Goal: Information Seeking & Learning: Find specific fact

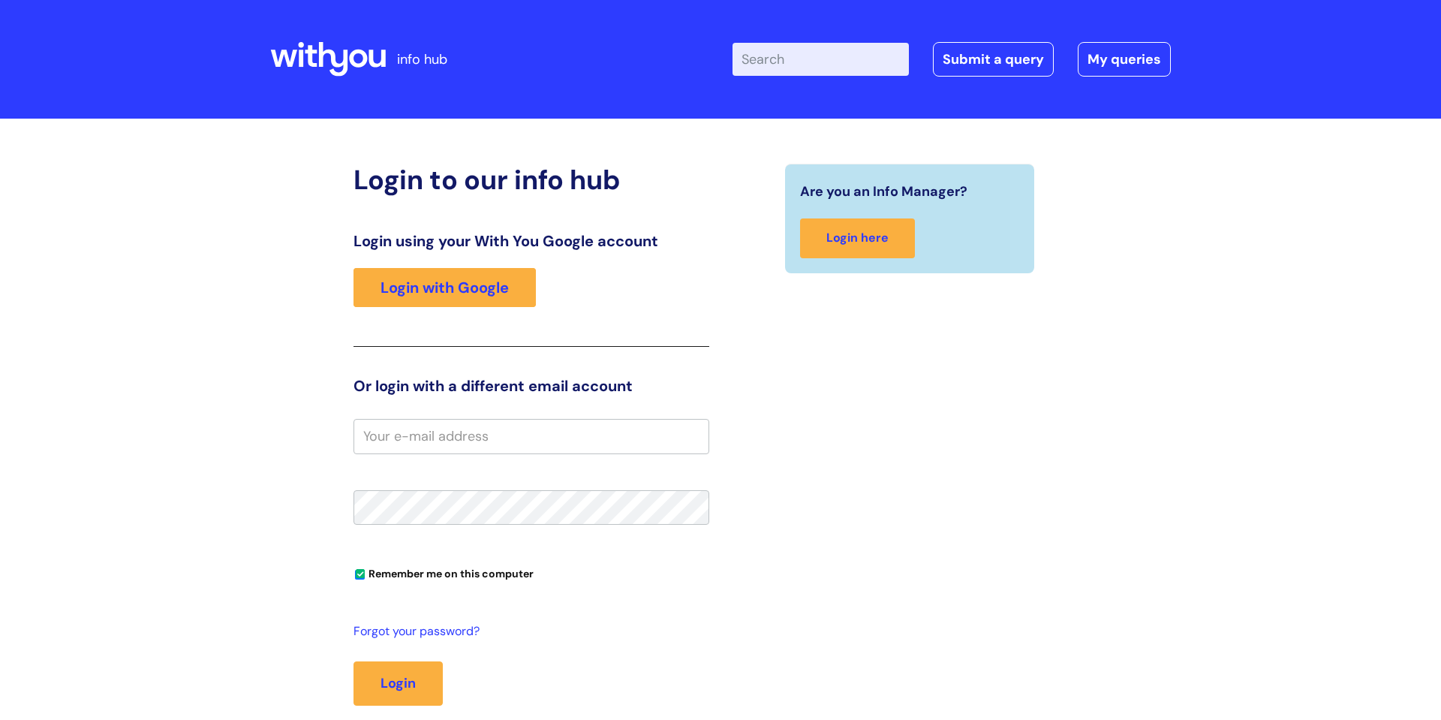
click at [827, 59] on input "Enter your search term here..." at bounding box center [821, 59] width 176 height 33
type input "occupational health"
click button "Search" at bounding box center [0, 0] width 0 height 0
click at [445, 278] on link "Login with Google" at bounding box center [445, 287] width 182 height 39
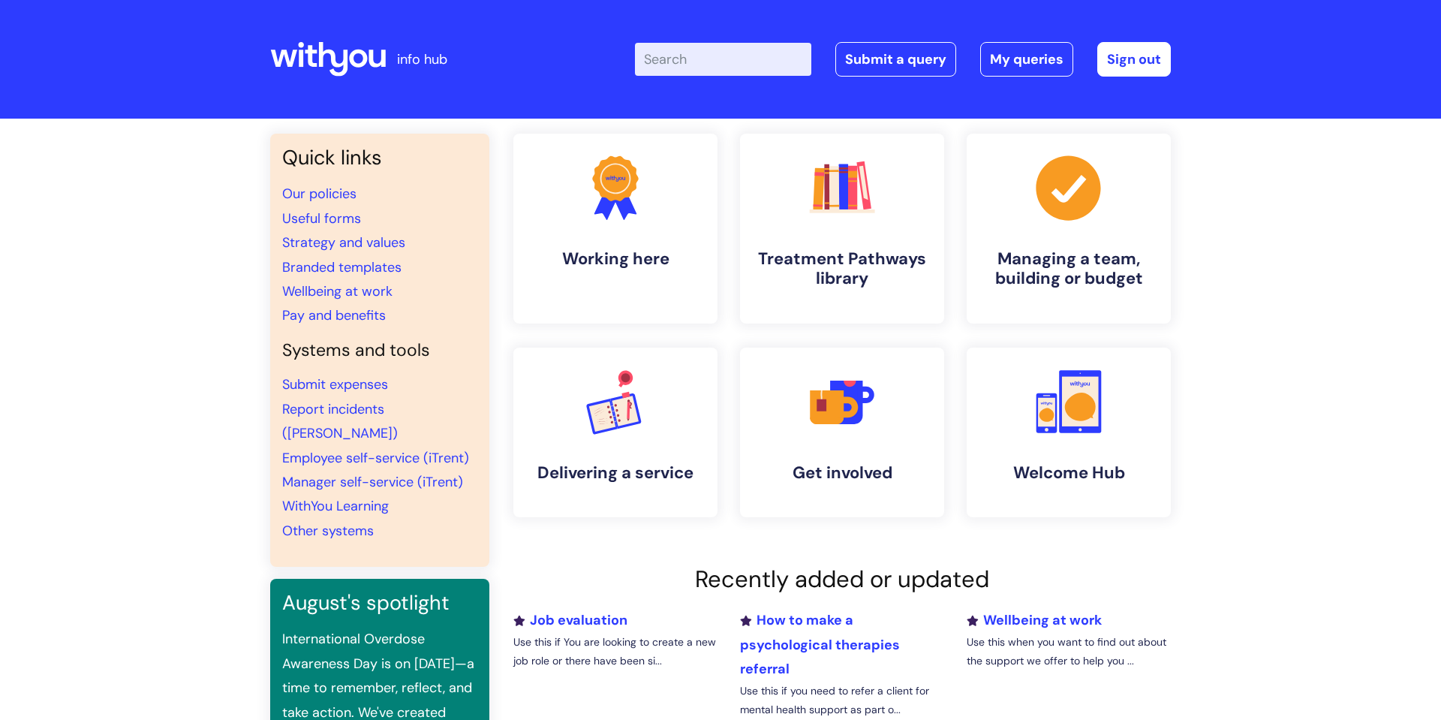
click at [696, 70] on input "Enter your search term here..." at bounding box center [723, 59] width 176 height 33
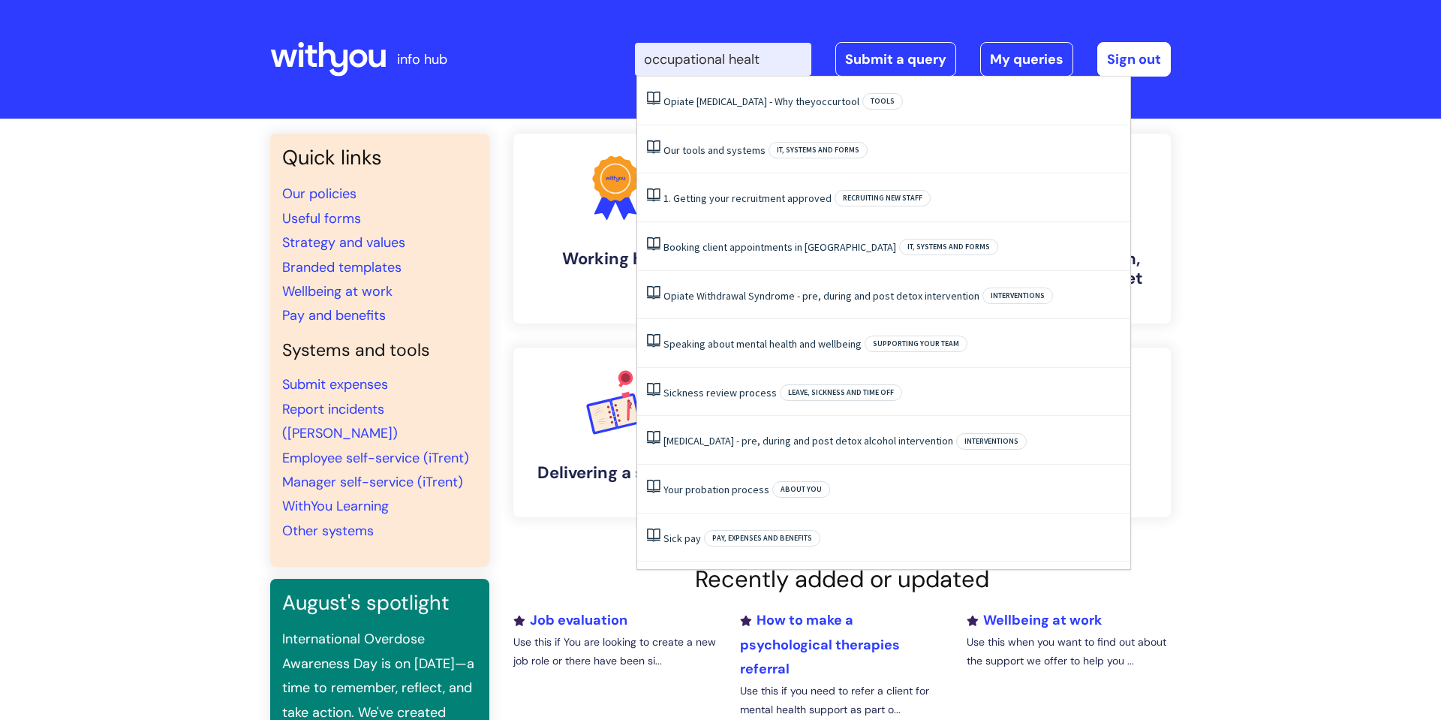
type input "occupational health"
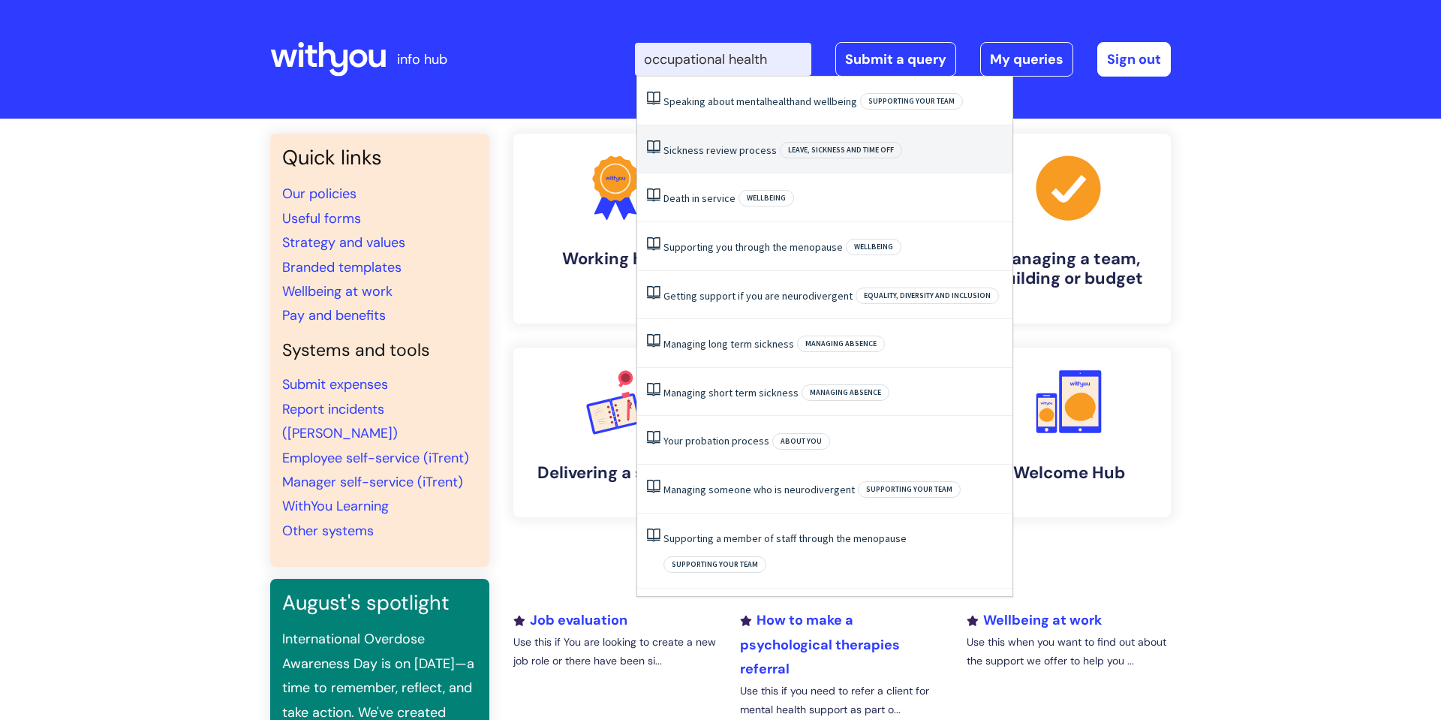
click at [768, 152] on li "Sickness review process Leave, sickness and time off" at bounding box center [824, 149] width 375 height 49
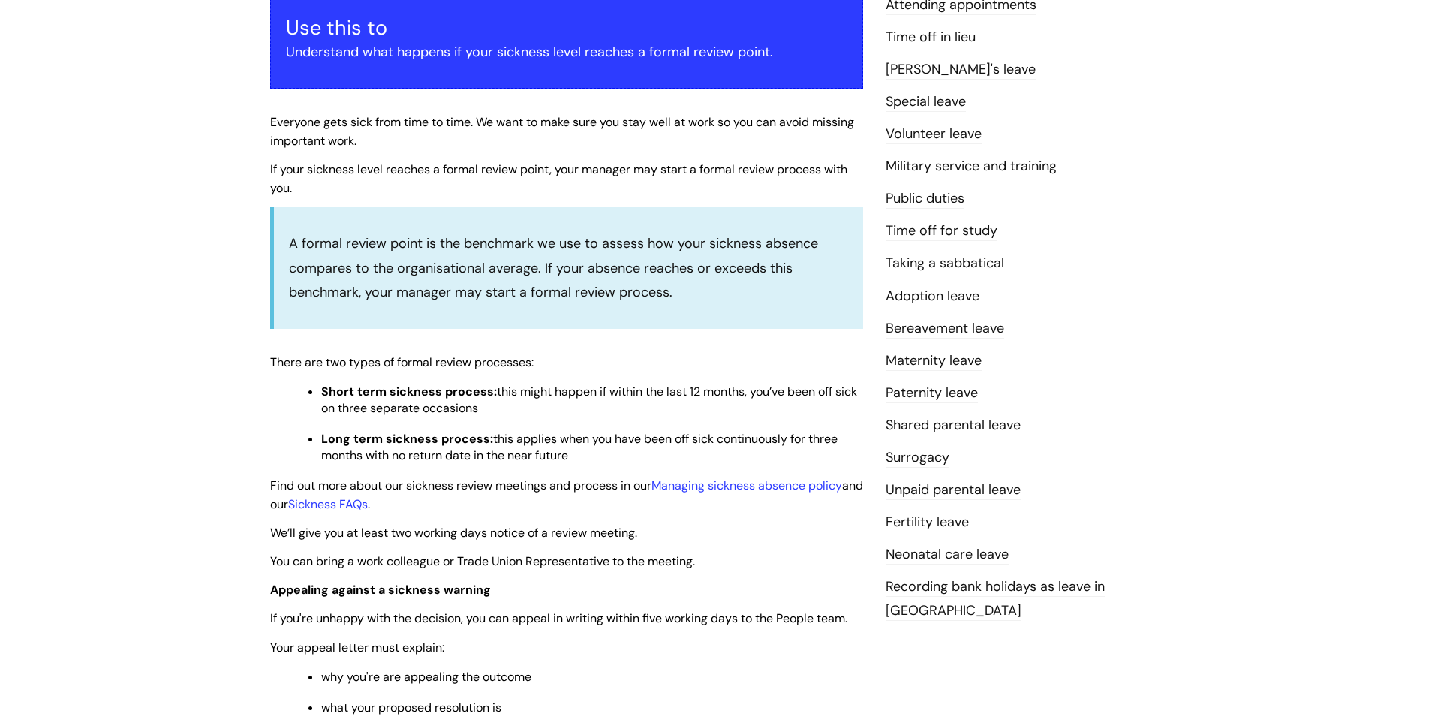
scroll to position [345, 0]
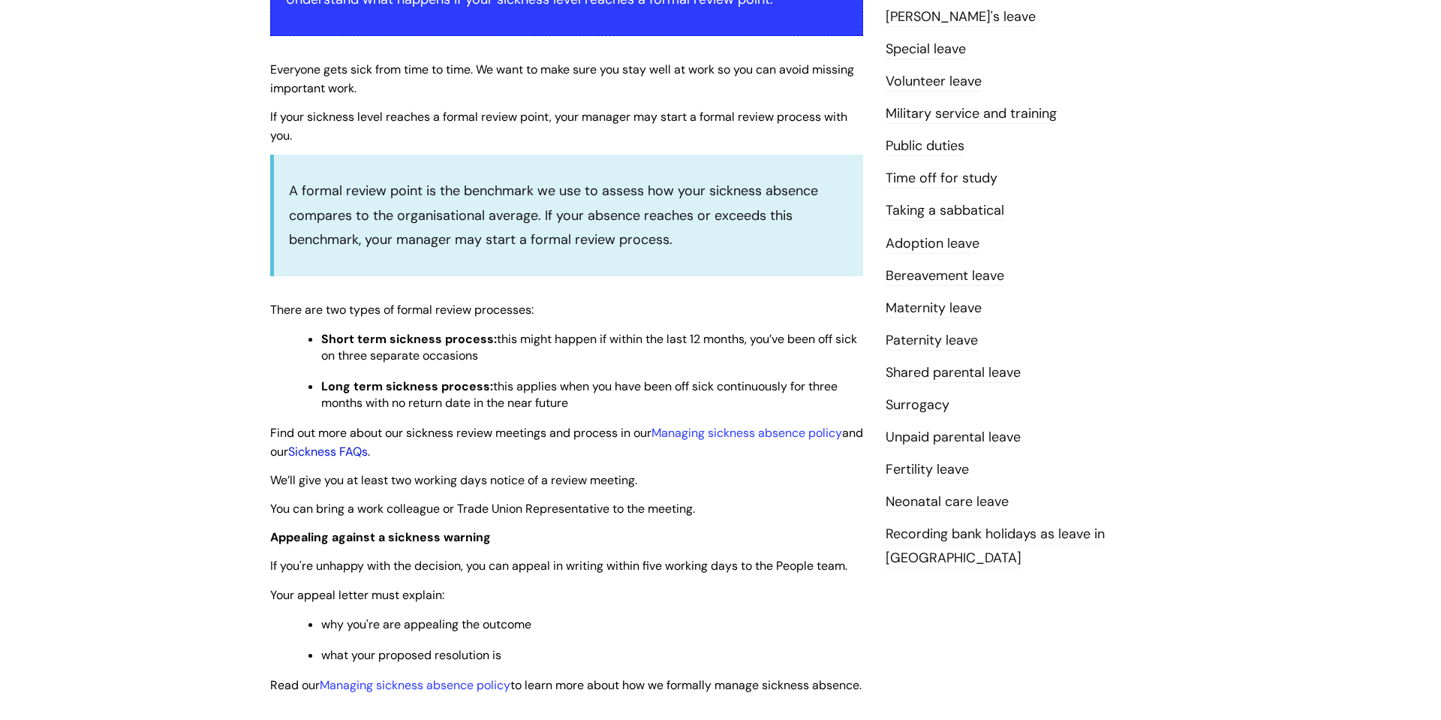
click at [357, 453] on link "Sickness FAQs" at bounding box center [328, 452] width 80 height 16
